Goal: Information Seeking & Learning: Learn about a topic

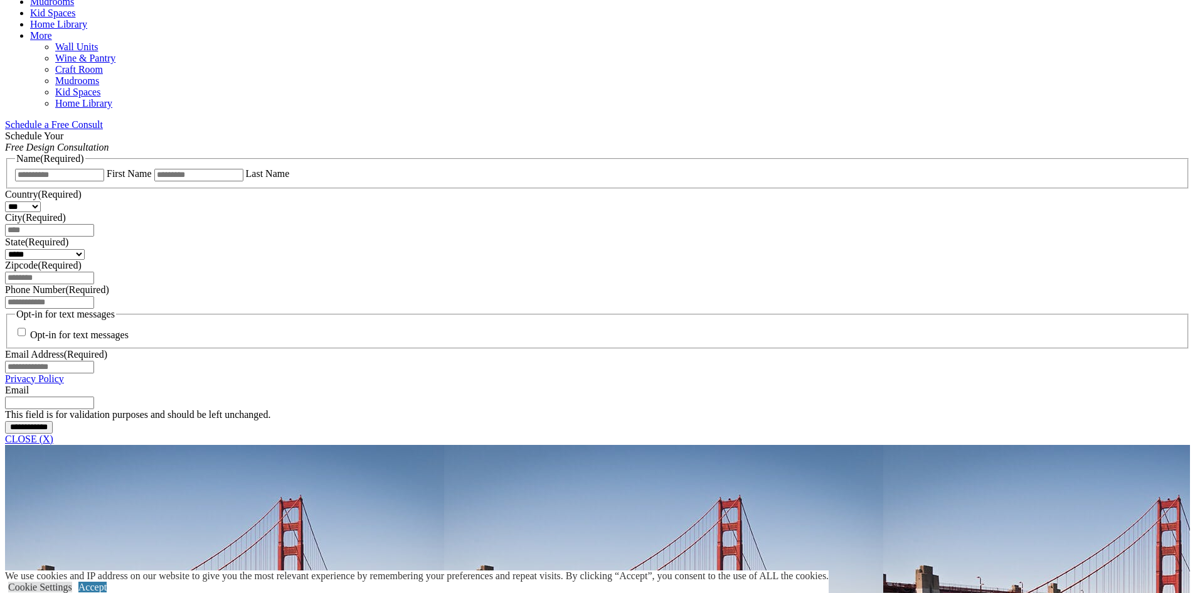
scroll to position [752, 0]
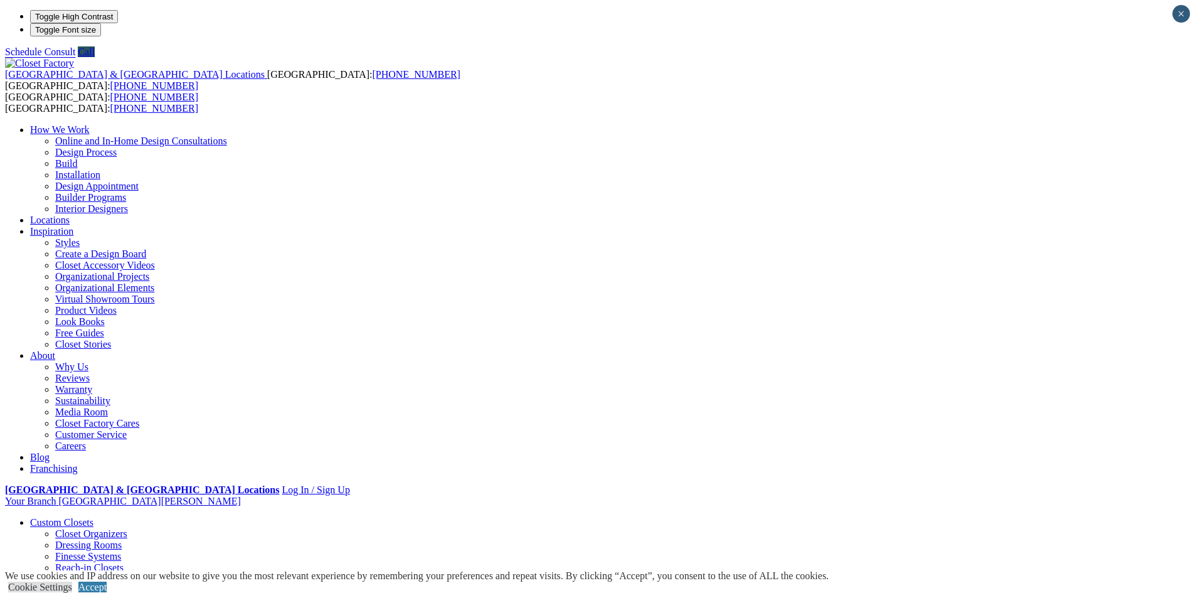
drag, startPoint x: 731, startPoint y: 295, endPoint x: 277, endPoint y: 198, distance: 464.3
drag, startPoint x: 600, startPoint y: 263, endPoint x: 1028, endPoint y: 293, distance: 428.8
drag, startPoint x: 693, startPoint y: 268, endPoint x: 129, endPoint y: 196, distance: 568.9
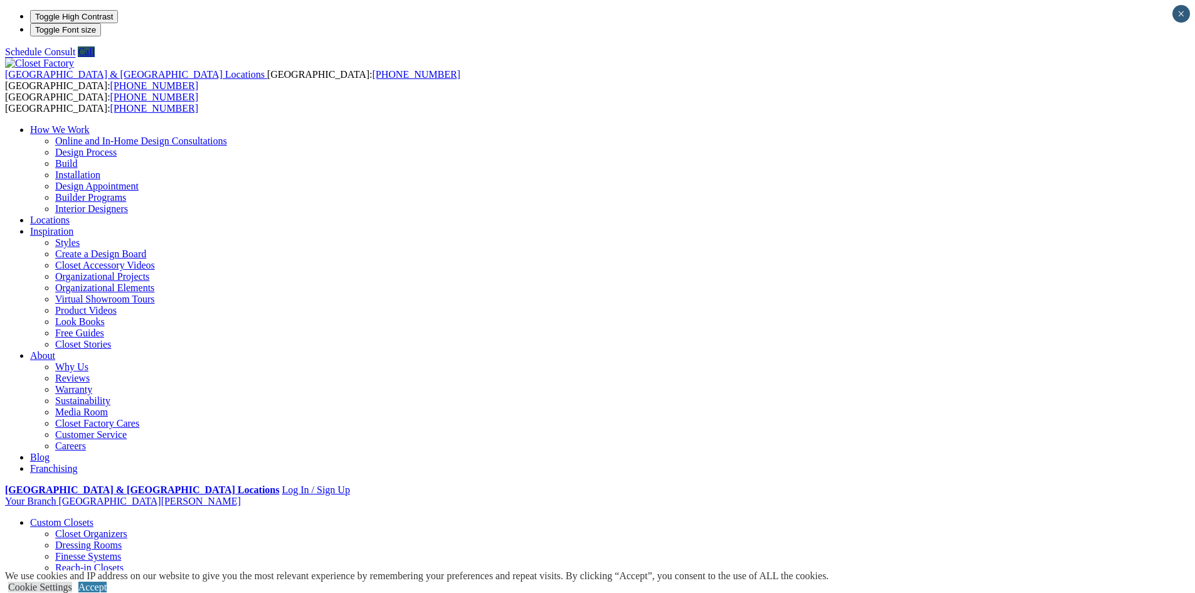
drag, startPoint x: 613, startPoint y: 248, endPoint x: 84, endPoint y: 190, distance: 531.7
drag, startPoint x: 478, startPoint y: 232, endPoint x: 223, endPoint y: 216, distance: 256.4
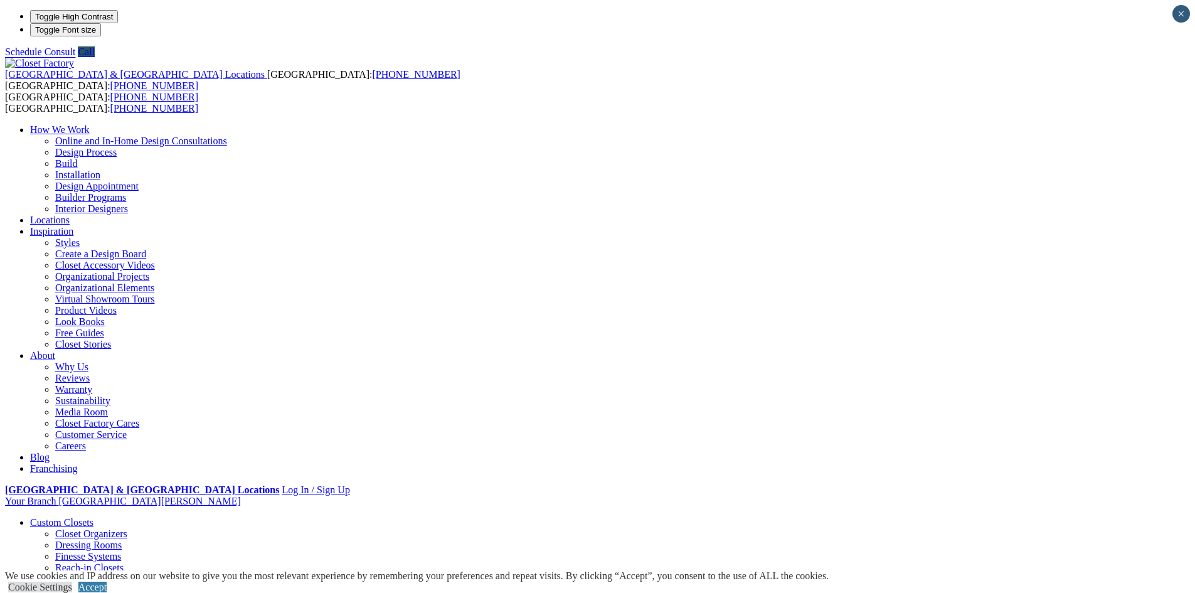
drag, startPoint x: 448, startPoint y: 227, endPoint x: 640, endPoint y: 246, distance: 192.2
drag, startPoint x: 638, startPoint y: 246, endPoint x: 43, endPoint y: 193, distance: 598.0
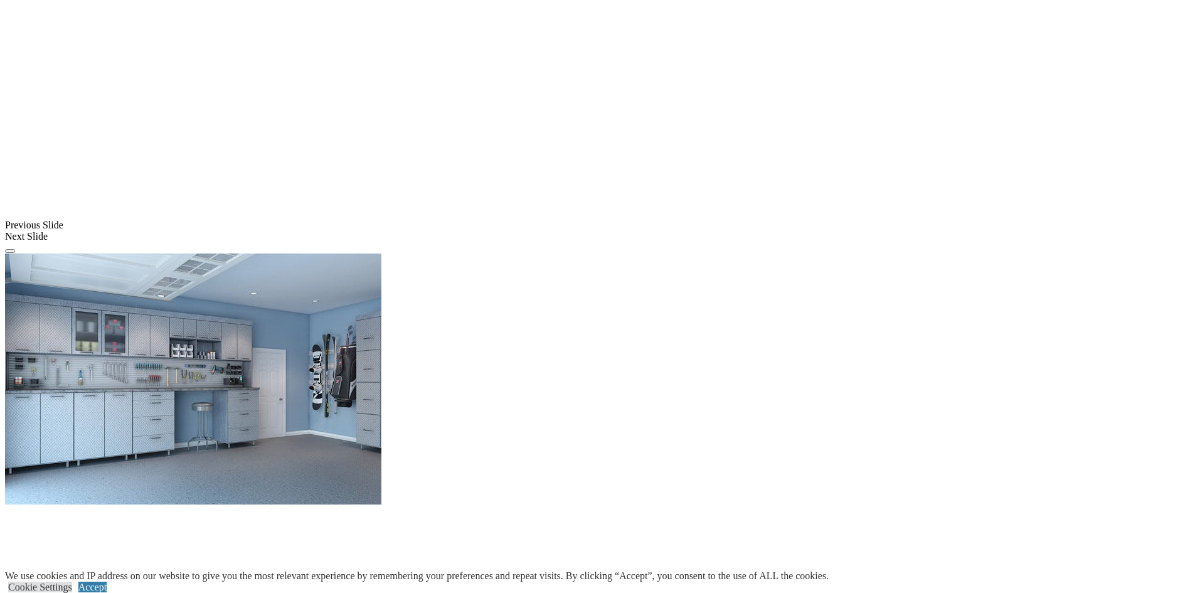
scroll to position [1254, 0]
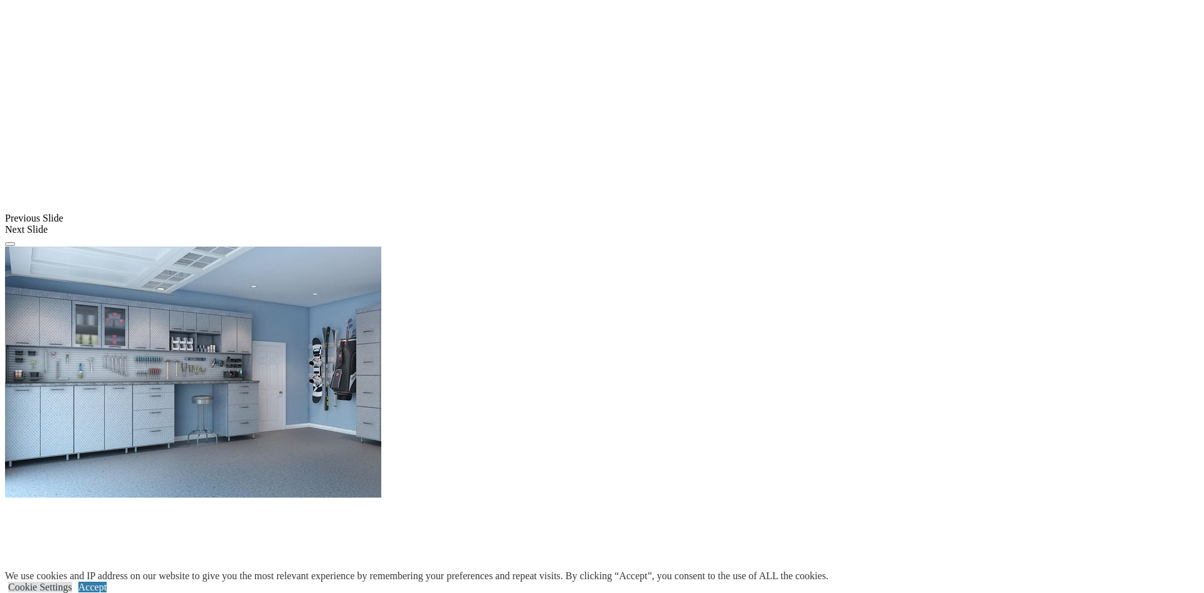
drag, startPoint x: 346, startPoint y: 263, endPoint x: 680, endPoint y: 292, distance: 334.8
